Goal: Task Accomplishment & Management: Use online tool/utility

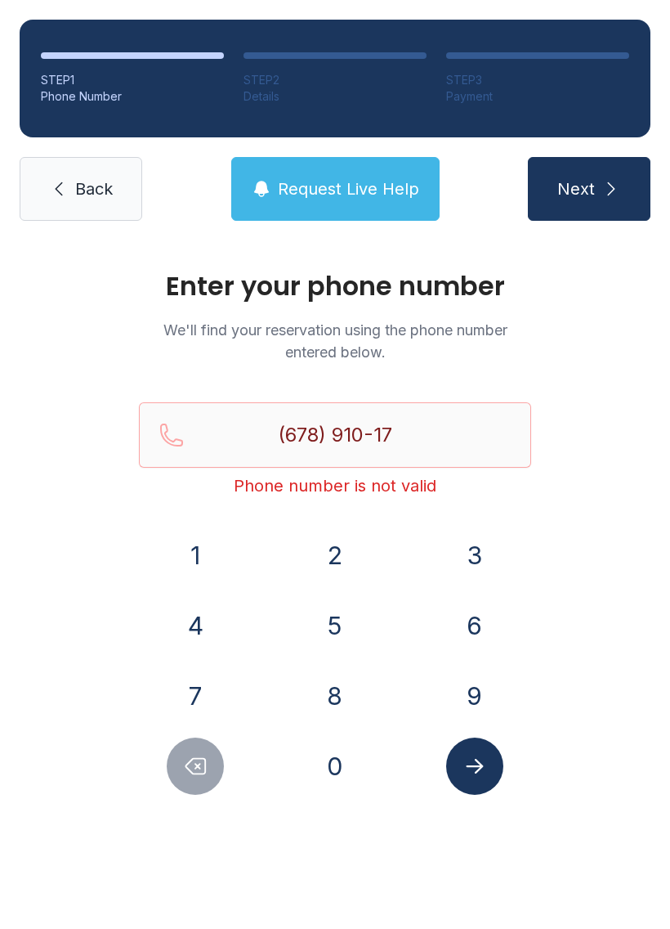
click at [171, 760] on button "Delete number" at bounding box center [195, 765] width 57 height 57
click at [170, 760] on button "Delete number" at bounding box center [195, 765] width 57 height 57
click at [195, 745] on button "Delete number" at bounding box center [195, 765] width 57 height 57
click at [195, 744] on button "Delete number" at bounding box center [195, 765] width 57 height 57
click at [201, 761] on icon "Delete number" at bounding box center [195, 766] width 25 height 25
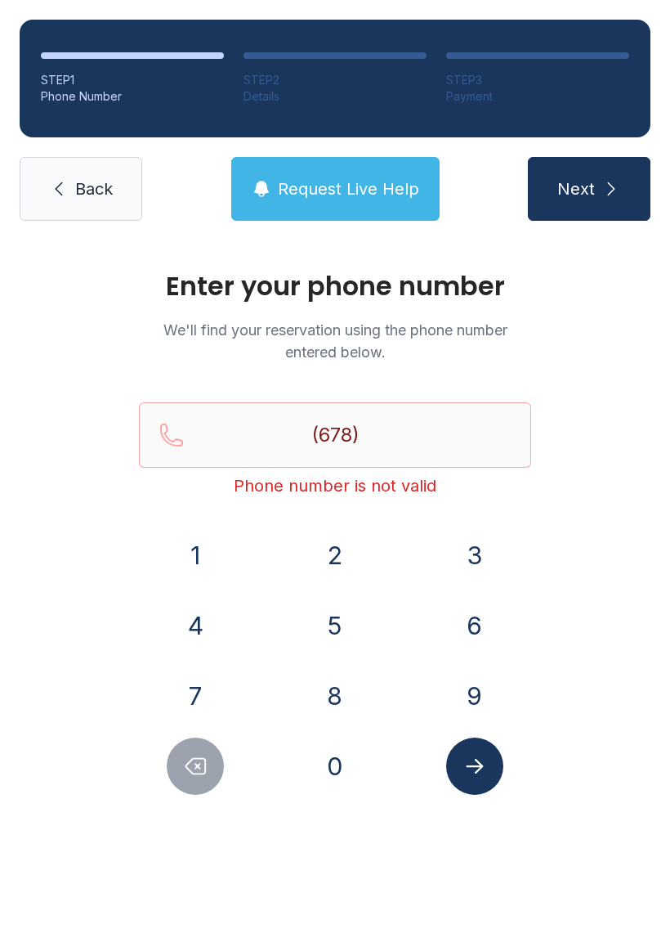
click at [201, 761] on icon "Delete number" at bounding box center [195, 766] width 25 height 25
click at [202, 774] on icon "Delete number" at bounding box center [196, 767] width 20 height 16
type input "(6"
click at [201, 773] on icon "Delete number" at bounding box center [196, 767] width 20 height 16
click at [209, 769] on button "Delete number" at bounding box center [195, 765] width 57 height 57
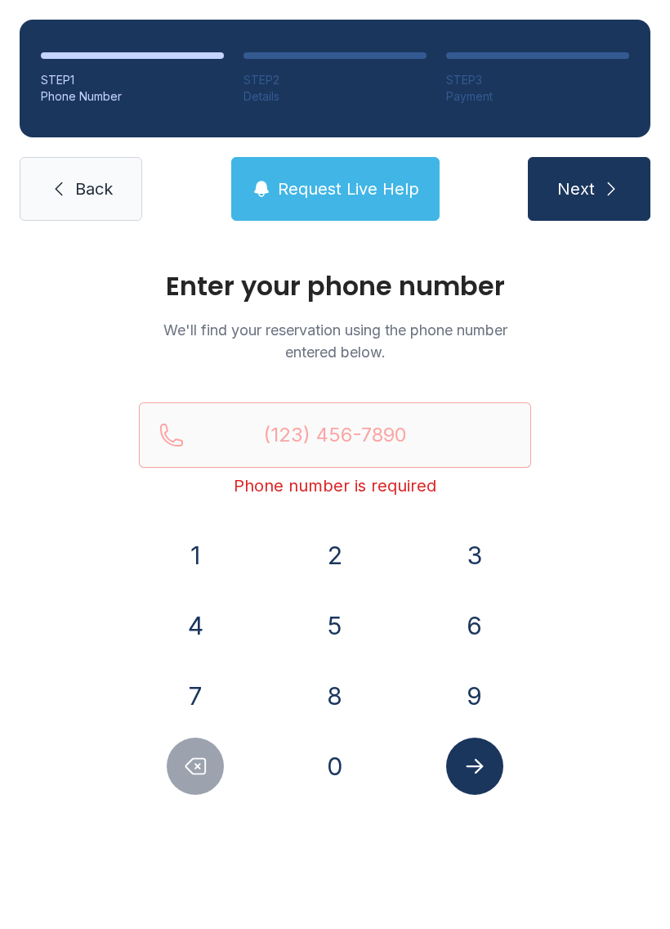
click at [462, 635] on button "6" at bounding box center [474, 625] width 57 height 57
click at [184, 694] on button "7" at bounding box center [195, 695] width 57 height 57
click at [336, 703] on button "8" at bounding box center [335, 695] width 57 height 57
click at [211, 681] on button "7" at bounding box center [195, 695] width 57 height 57
click at [458, 576] on button "3" at bounding box center [474, 555] width 57 height 57
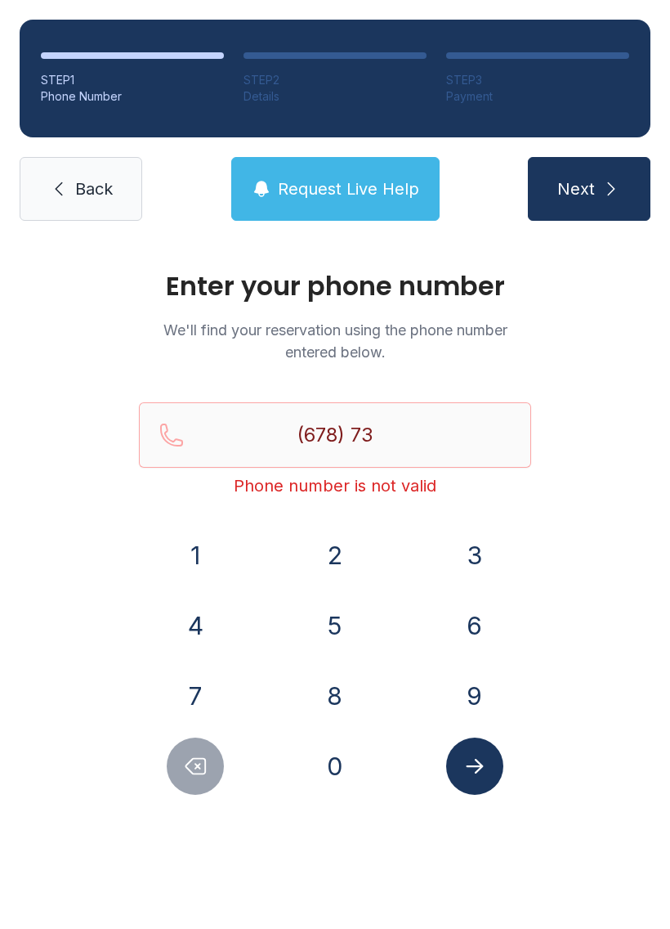
click at [457, 576] on button "3" at bounding box center [474, 555] width 57 height 57
click at [191, 755] on icon "Delete number" at bounding box center [195, 766] width 25 height 25
click at [475, 612] on button "6" at bounding box center [474, 625] width 57 height 57
click at [483, 694] on button "9" at bounding box center [474, 695] width 57 height 57
click at [338, 626] on button "5" at bounding box center [335, 625] width 57 height 57
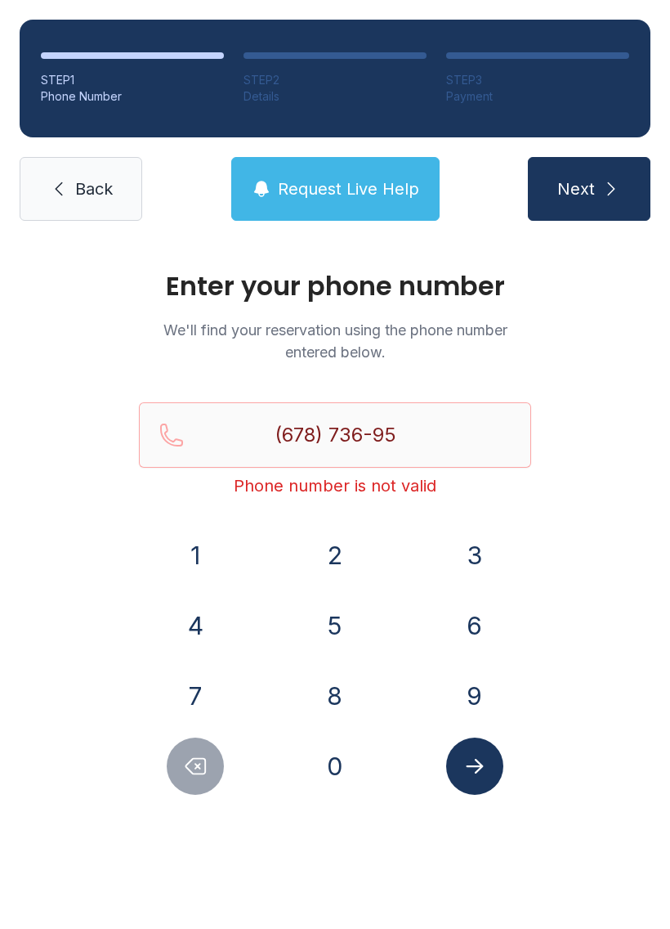
click at [329, 685] on button "8" at bounding box center [335, 695] width 57 height 57
click at [472, 548] on button "3" at bounding box center [474, 555] width 57 height 57
click at [492, 760] on button "Submit lookup form" at bounding box center [474, 765] width 57 height 57
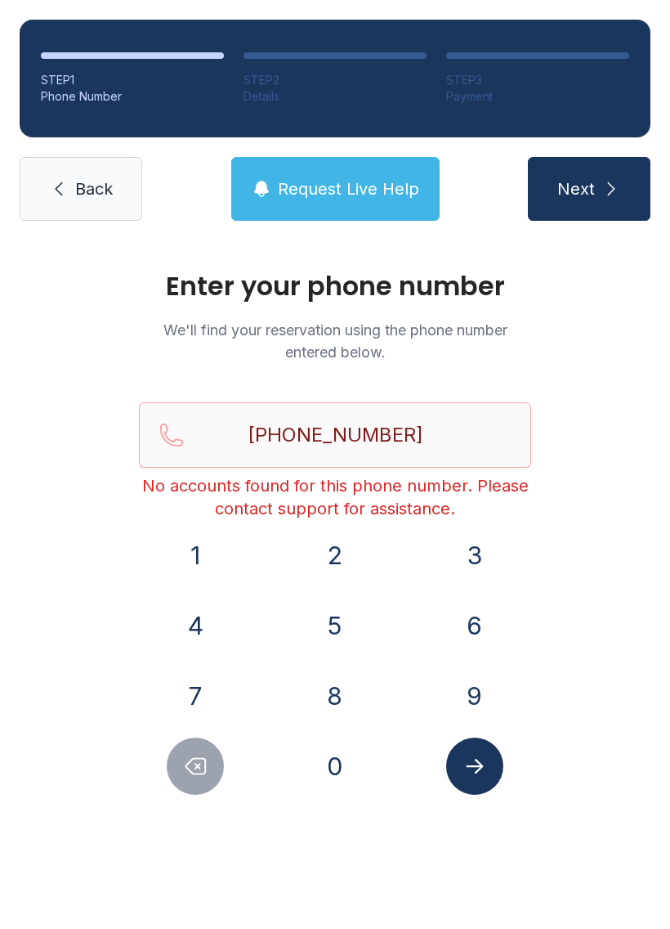
click at [177, 769] on button "Delete number" at bounding box center [195, 765] width 57 height 57
click at [177, 768] on button "Delete number" at bounding box center [195, 765] width 57 height 57
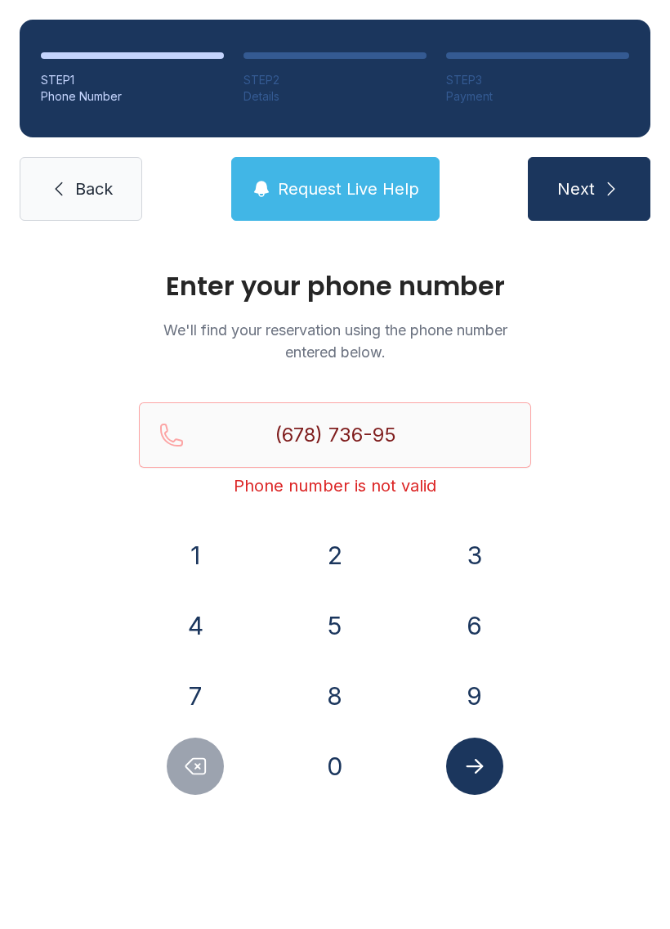
click at [211, 746] on button "Delete number" at bounding box center [195, 765] width 57 height 57
click at [211, 745] on button "Delete number" at bounding box center [195, 765] width 57 height 57
click at [206, 757] on icon "Delete number" at bounding box center [195, 766] width 25 height 25
click at [205, 757] on icon "Delete number" at bounding box center [195, 766] width 25 height 25
click at [201, 778] on button "Delete number" at bounding box center [195, 765] width 57 height 57
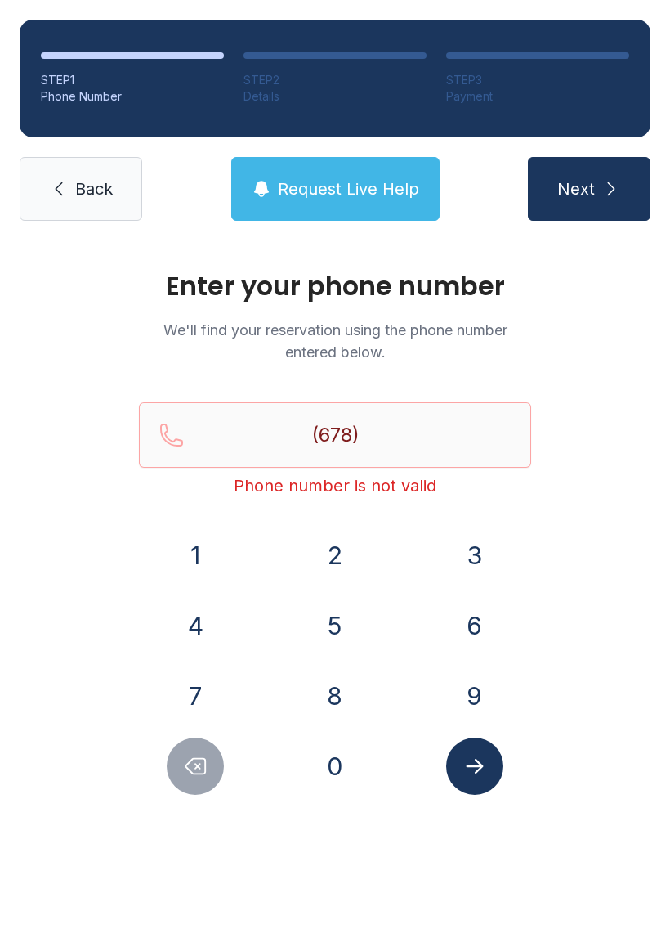
click at [201, 778] on button "Delete number" at bounding box center [195, 765] width 57 height 57
click at [202, 756] on icon "Delete number" at bounding box center [195, 766] width 25 height 25
type input "(6"
click at [202, 756] on icon "Delete number" at bounding box center [195, 766] width 25 height 25
click at [192, 750] on button "Delete number" at bounding box center [195, 765] width 57 height 57
